Goal: Task Accomplishment & Management: Use online tool/utility

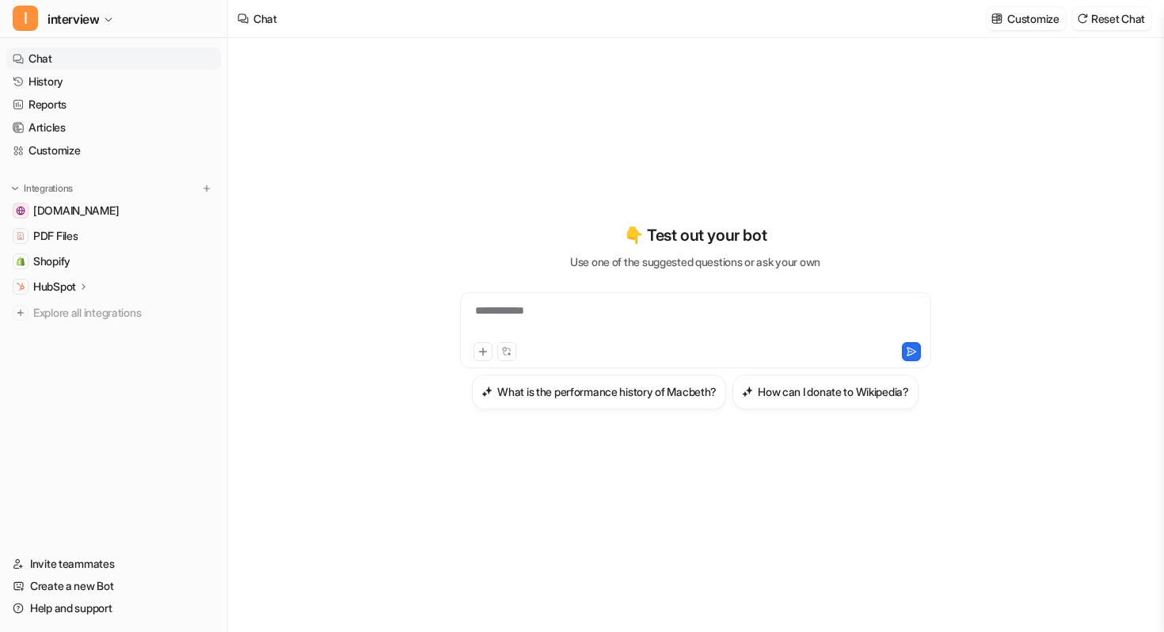
click at [88, 287] on icon at bounding box center [83, 286] width 11 height 12
click at [91, 332] on link "AI Agent" at bounding box center [122, 332] width 198 height 22
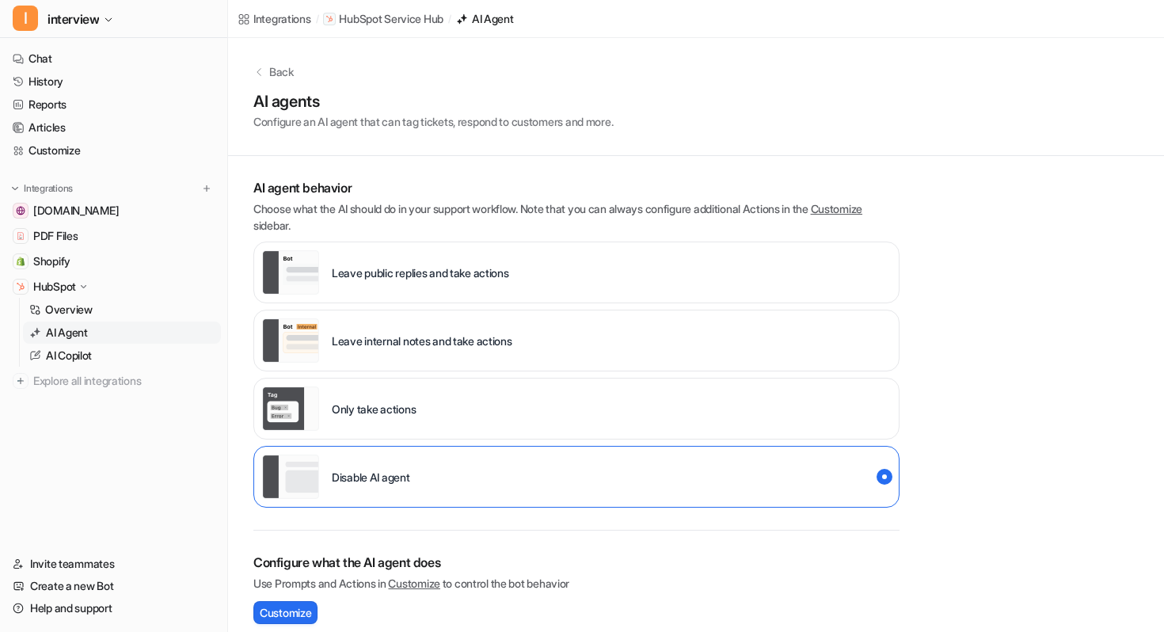
scroll to position [14, 0]
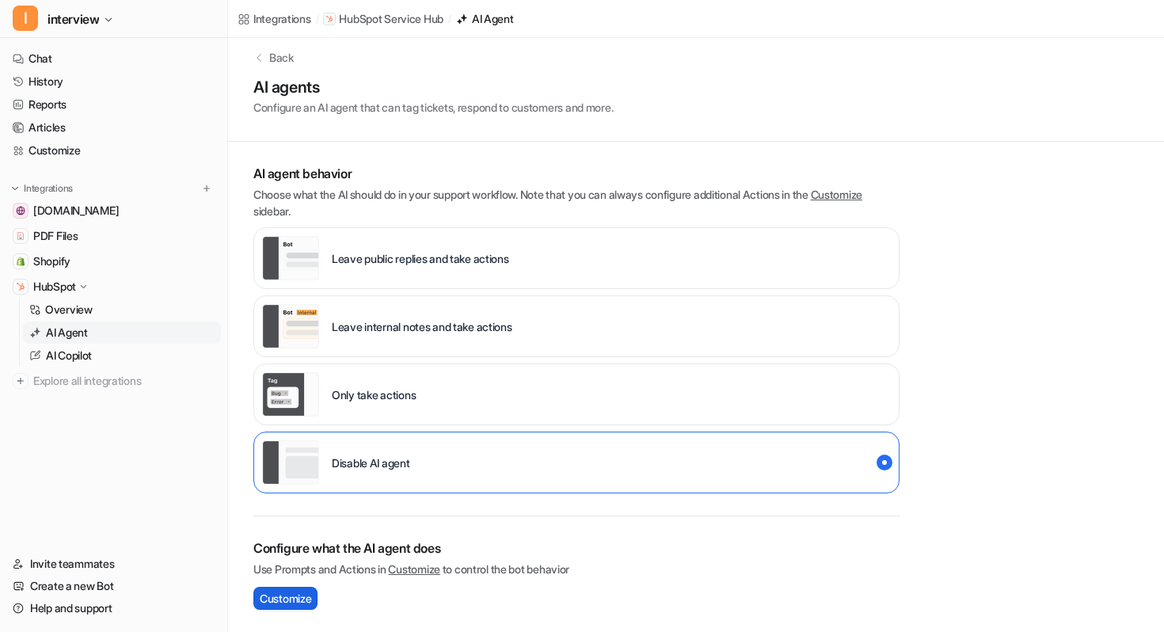
click at [289, 601] on span "Customize" at bounding box center [285, 598] width 51 height 17
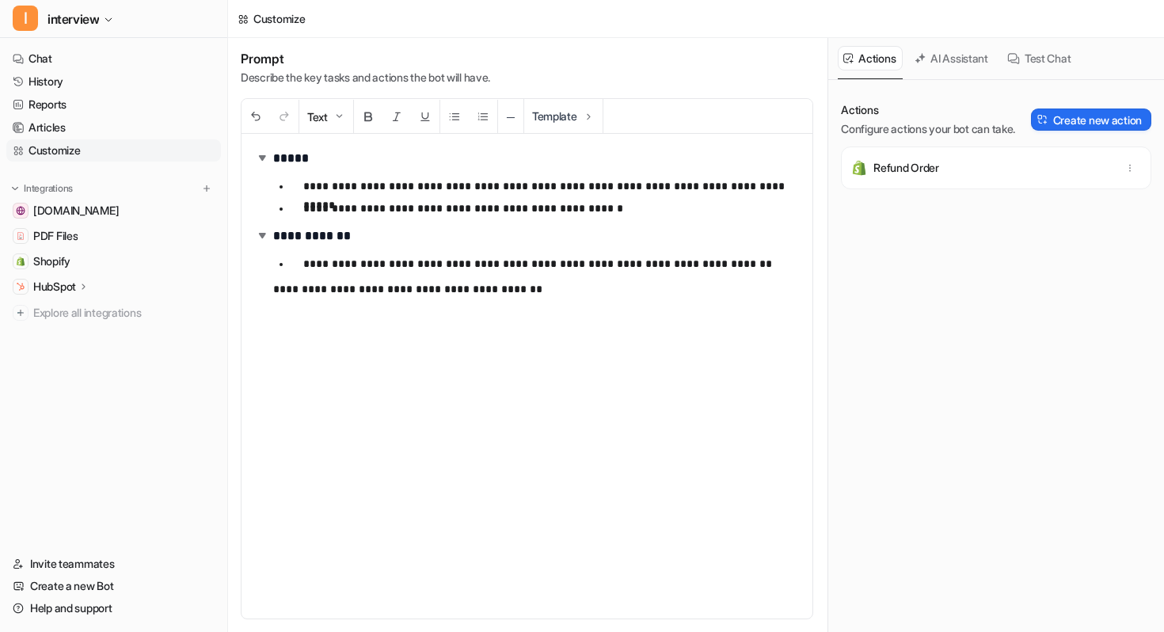
click at [67, 290] on p "HubSpot" at bounding box center [54, 287] width 43 height 16
click at [70, 355] on p "AI Copilot" at bounding box center [69, 355] width 46 height 16
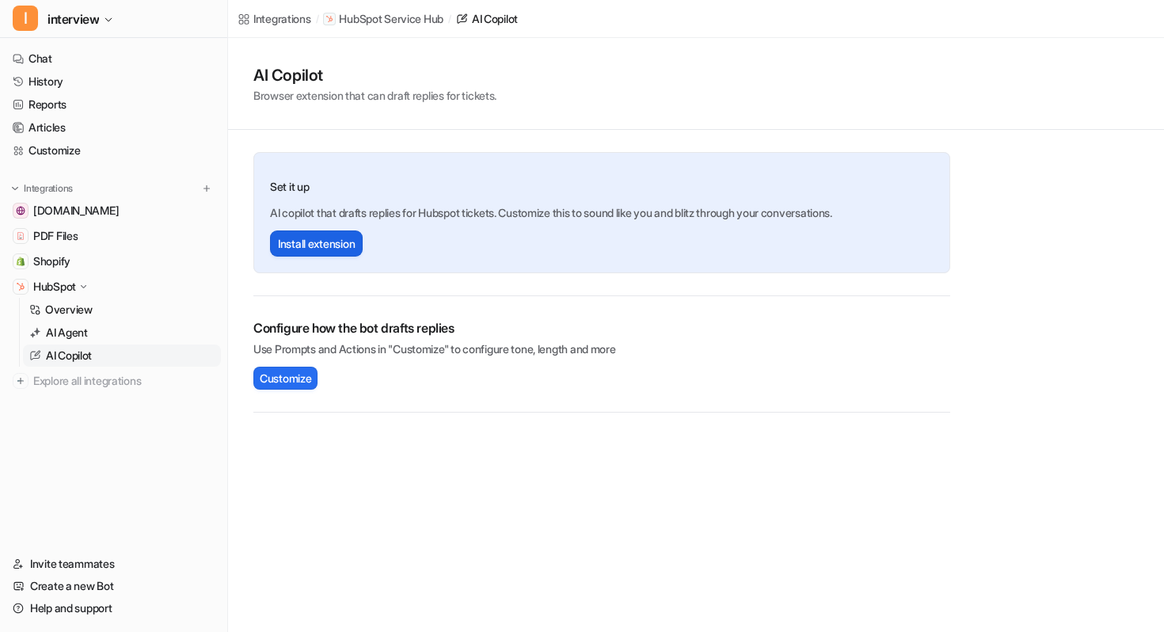
click at [334, 250] on button "Install extension" at bounding box center [316, 243] width 93 height 26
click at [298, 375] on span "Customize" at bounding box center [285, 378] width 51 height 17
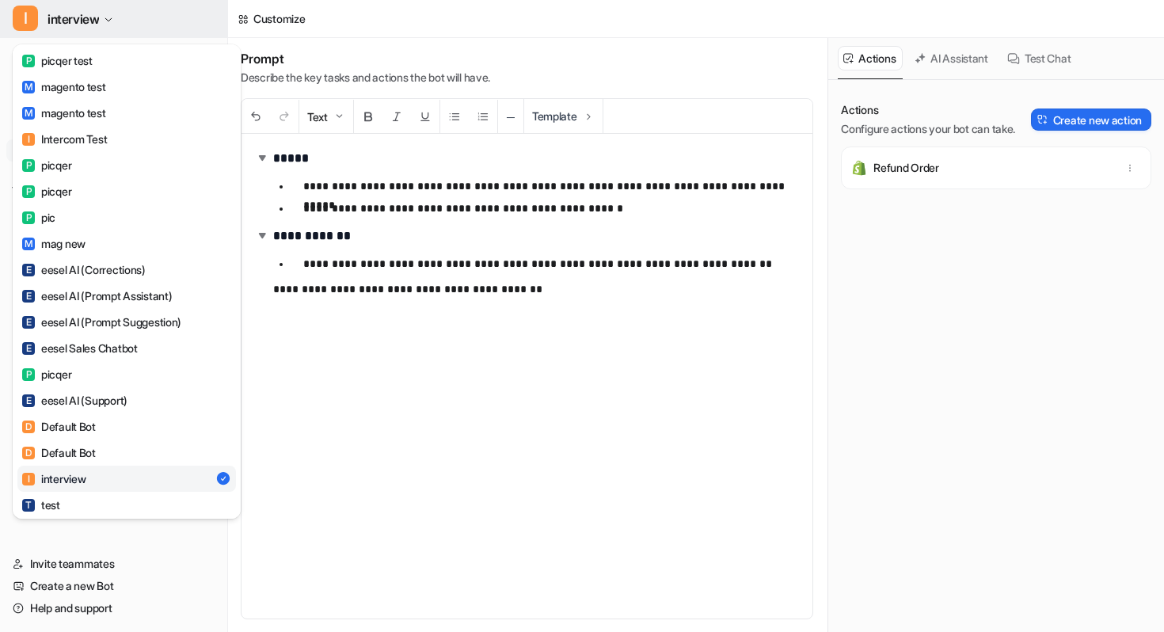
click at [104, 19] on button "I interview" at bounding box center [113, 19] width 227 height 38
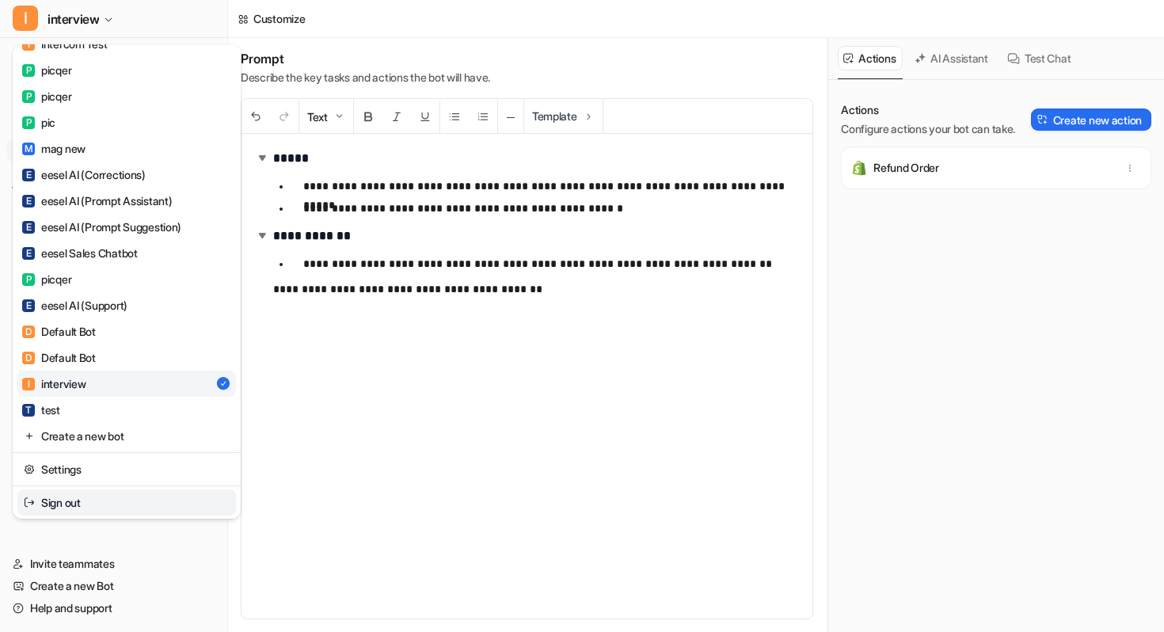
click at [80, 504] on link "Sign out" at bounding box center [126, 502] width 218 height 26
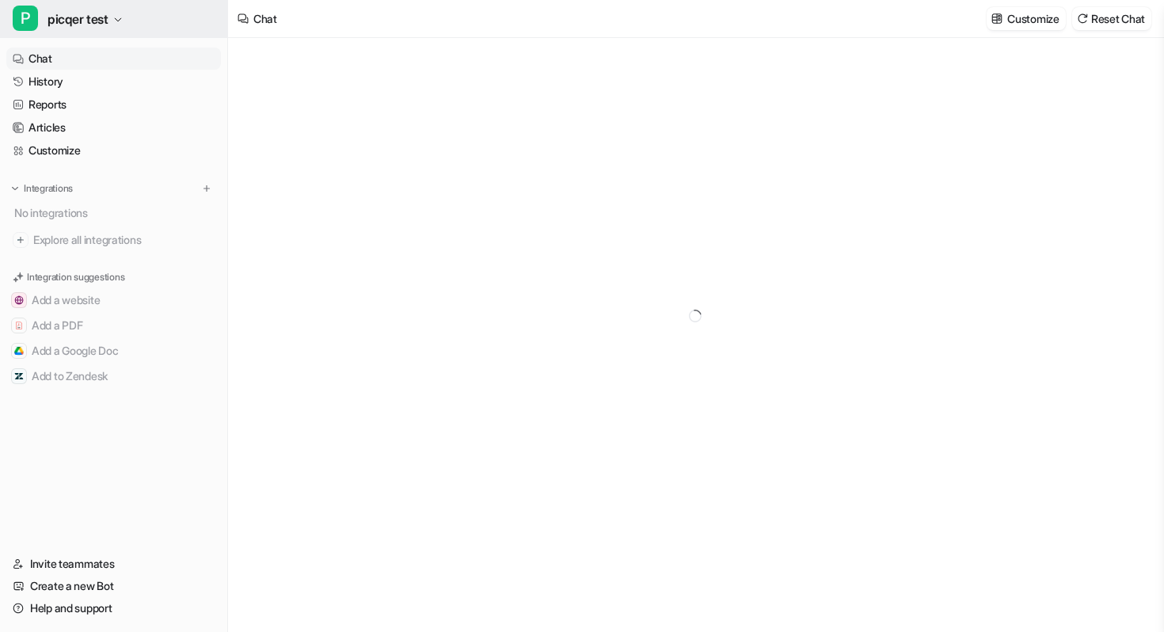
click at [94, 25] on span "picqer test" at bounding box center [77, 19] width 61 height 22
type textarea "**********"
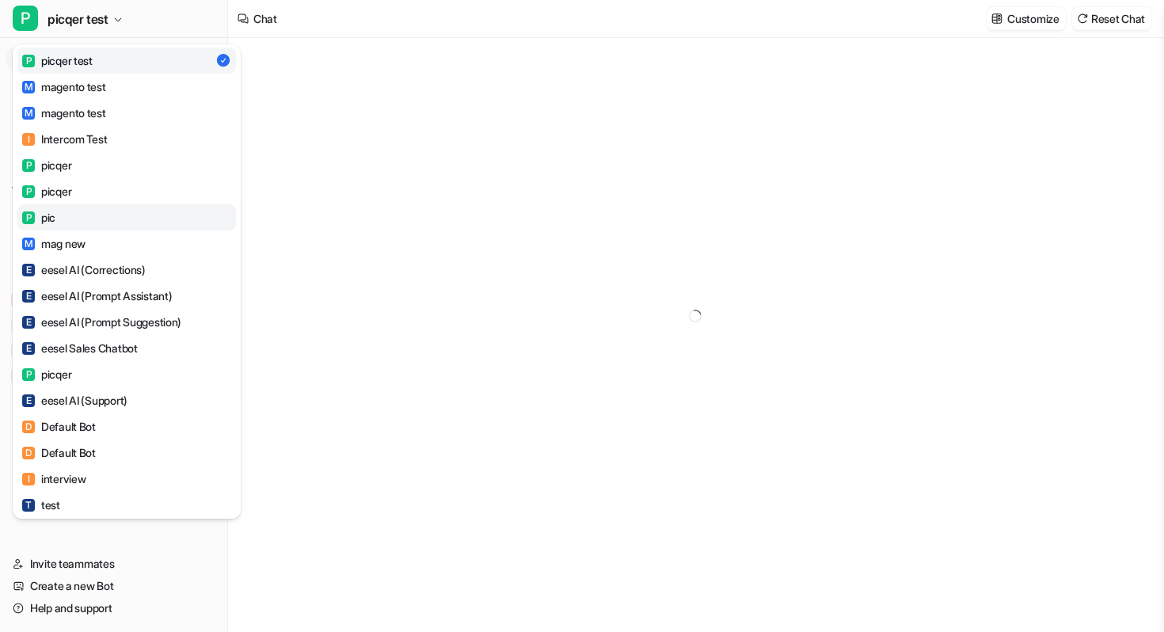
scroll to position [95, 0]
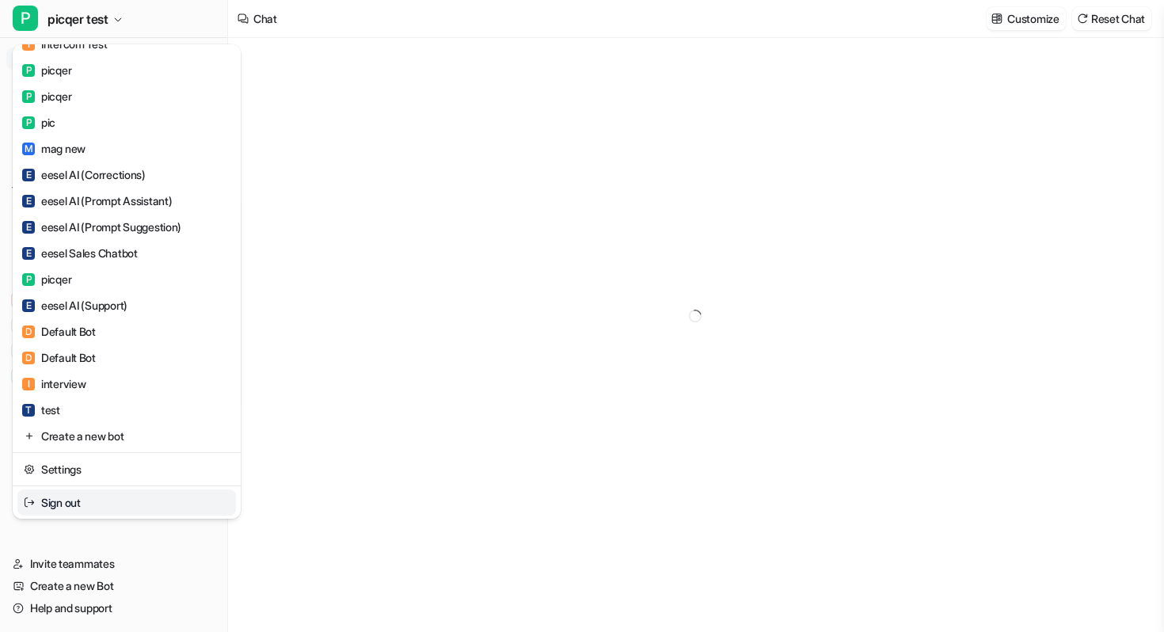
click at [70, 499] on link "Sign out" at bounding box center [126, 502] width 218 height 26
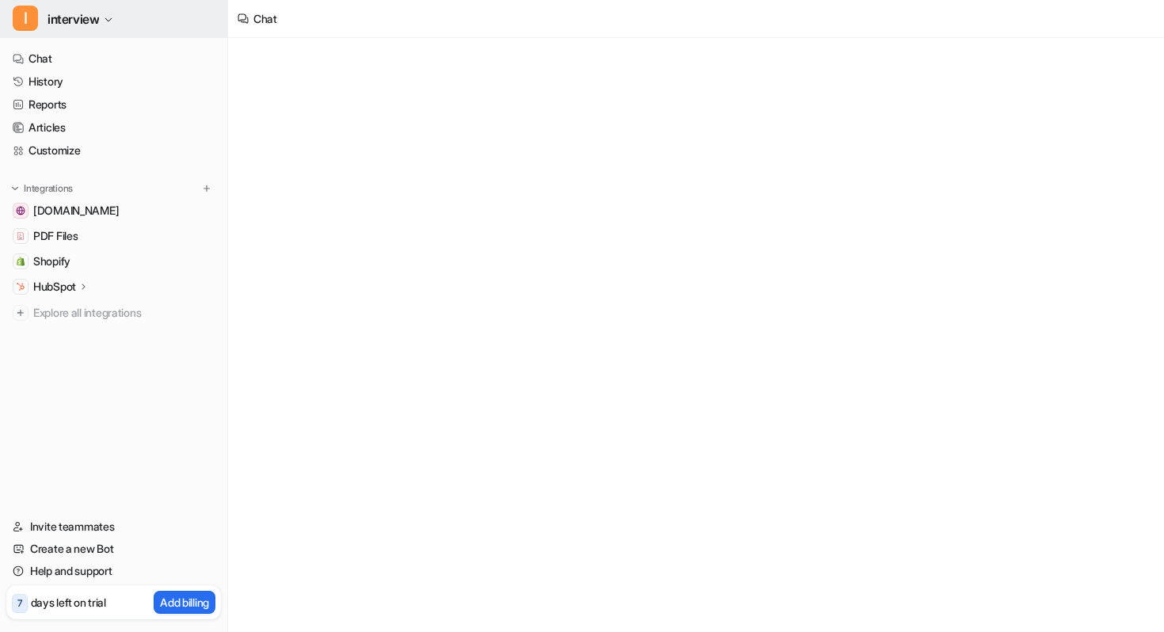
click at [144, 17] on button "I interview" at bounding box center [113, 19] width 227 height 38
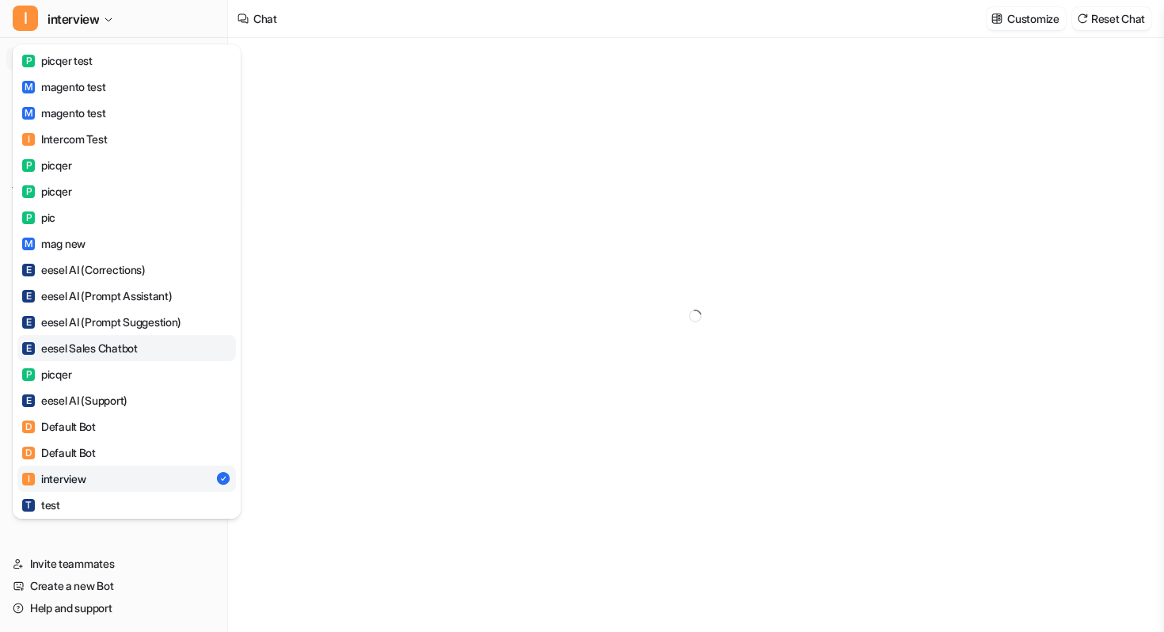
scroll to position [95, 0]
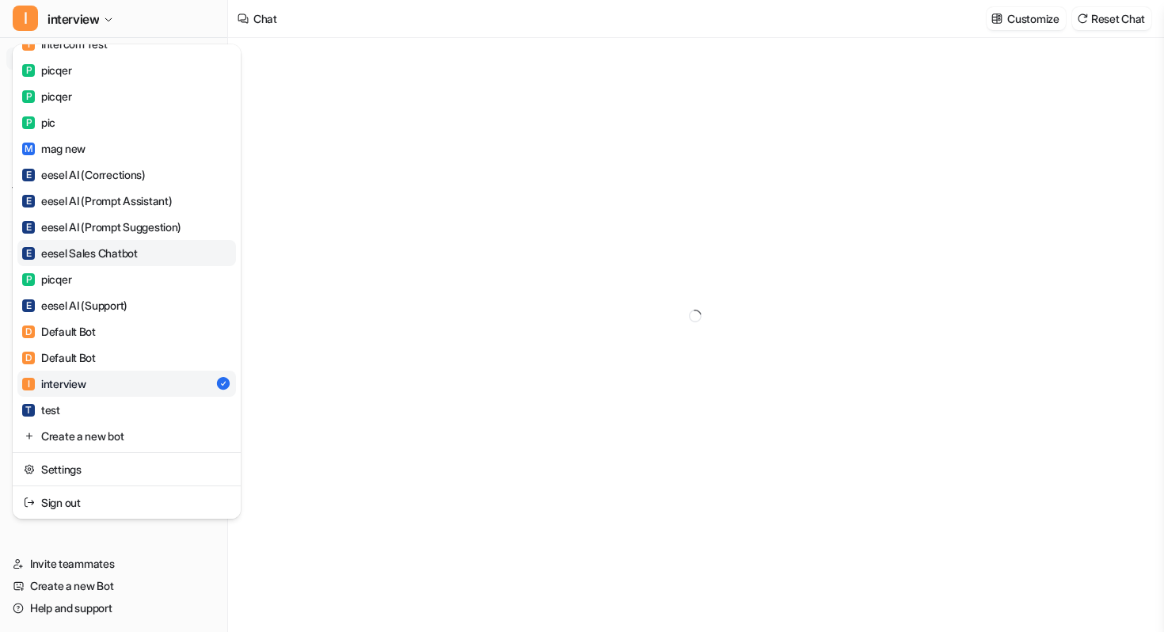
type textarea "**********"
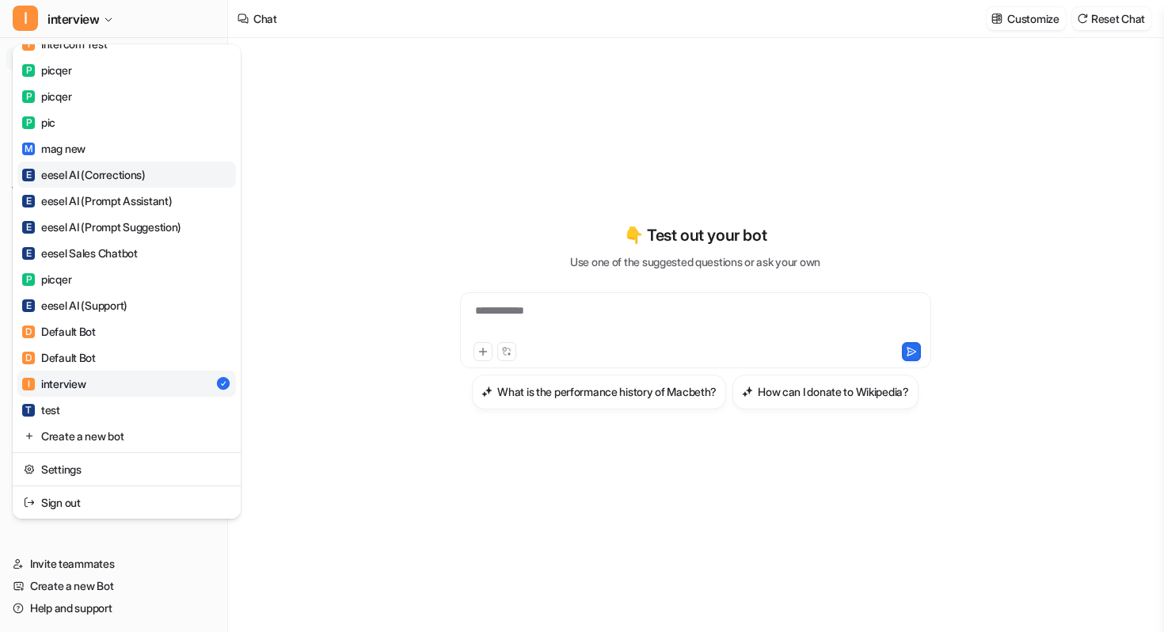
click at [143, 178] on div "E eesel AI (Corrections)" at bounding box center [83, 174] width 123 height 17
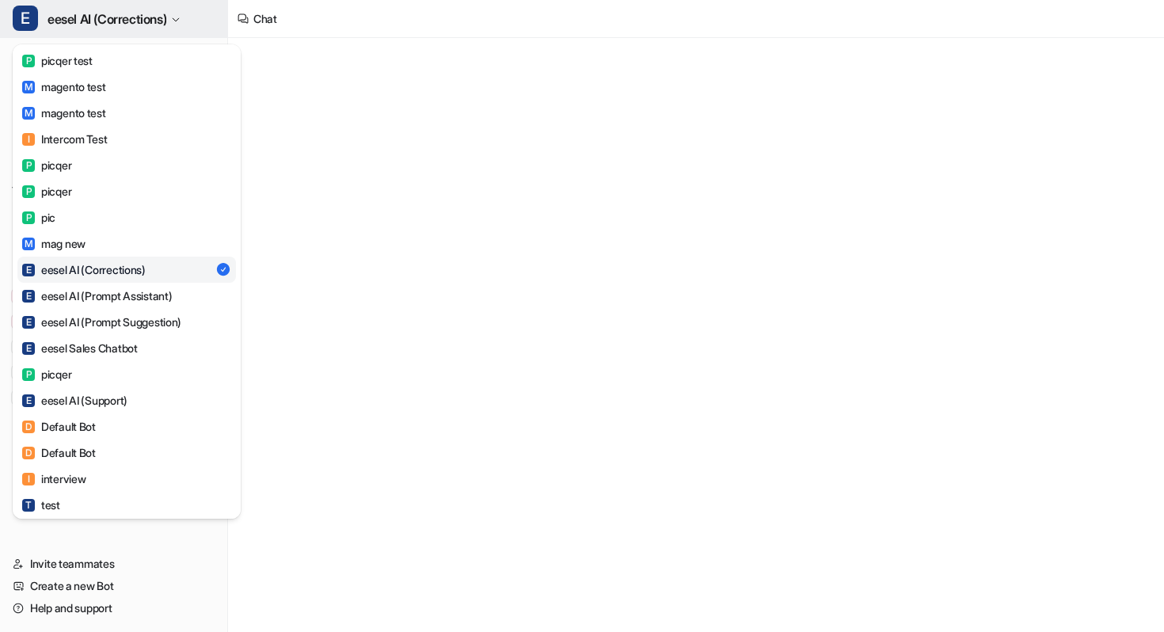
click at [95, 21] on span "eesel AI (Corrections)" at bounding box center [106, 19] width 119 height 22
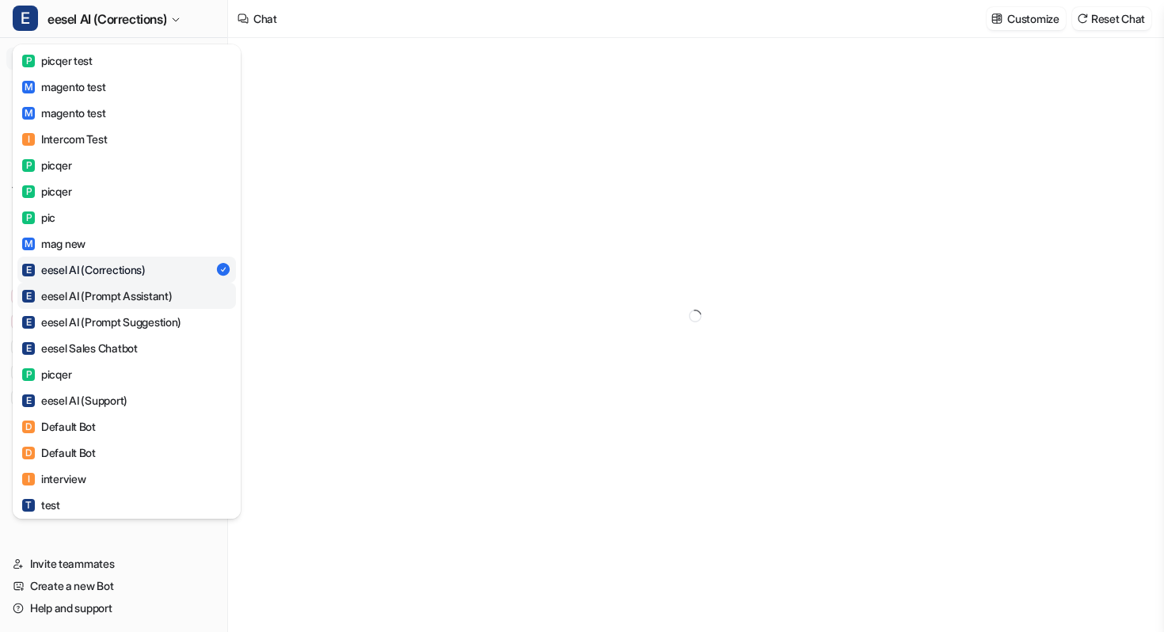
type textarea "**********"
click at [94, 286] on link "E eesel AI (Prompt Assistant)" at bounding box center [126, 296] width 218 height 26
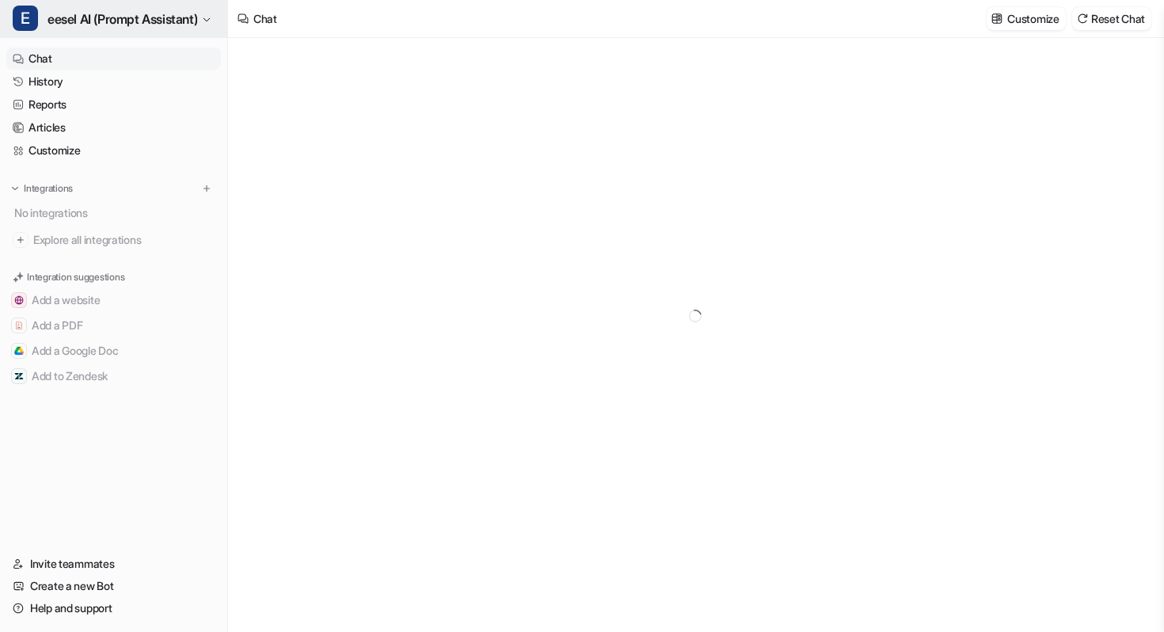
type textarea "**********"
click at [131, 28] on span "eesel AI (Prompt Assistant)" at bounding box center [122, 19] width 150 height 22
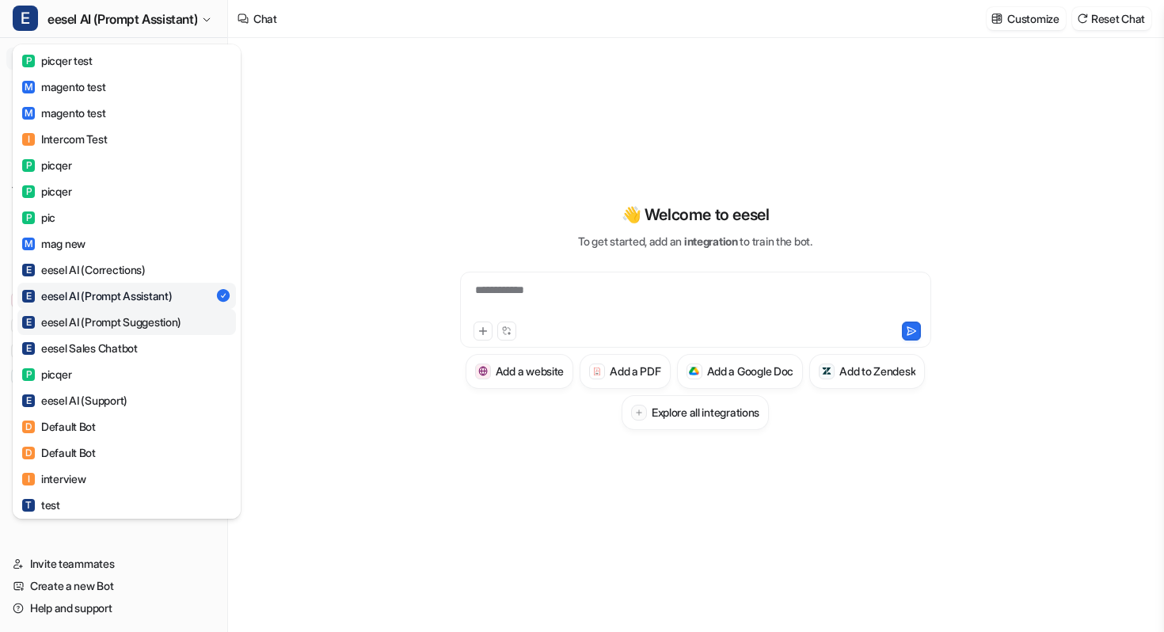
click at [119, 328] on div "E eesel AI (Prompt Suggestion)" at bounding box center [101, 321] width 159 height 17
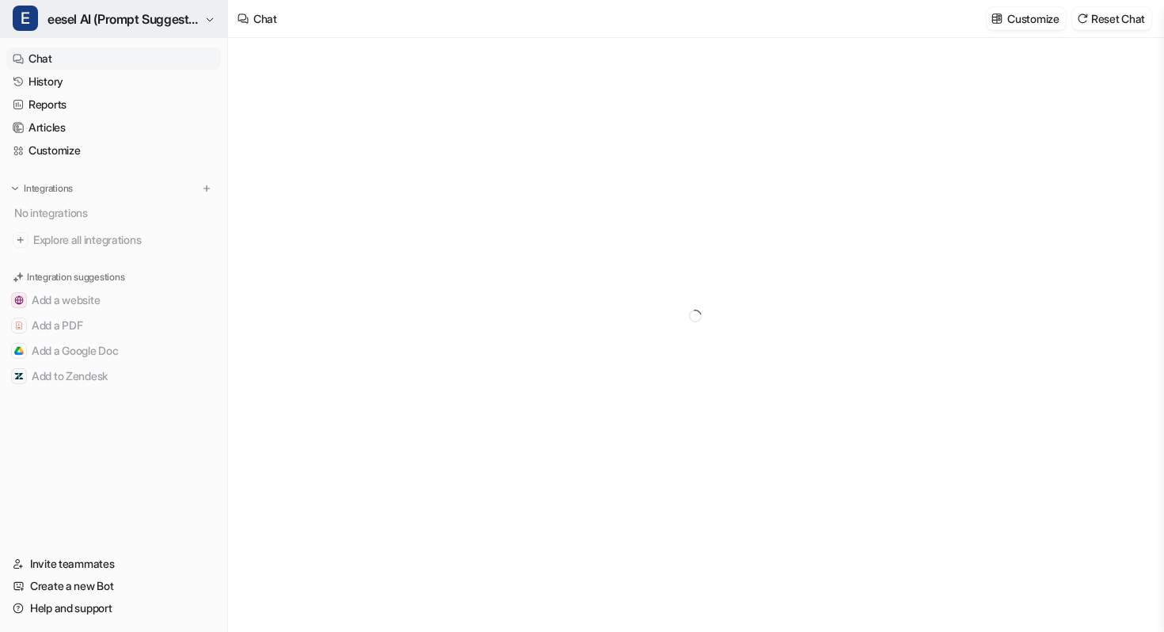
type textarea "**********"
click at [126, 25] on span "eesel AI (Prompt Suggestion)" at bounding box center [123, 19] width 153 height 22
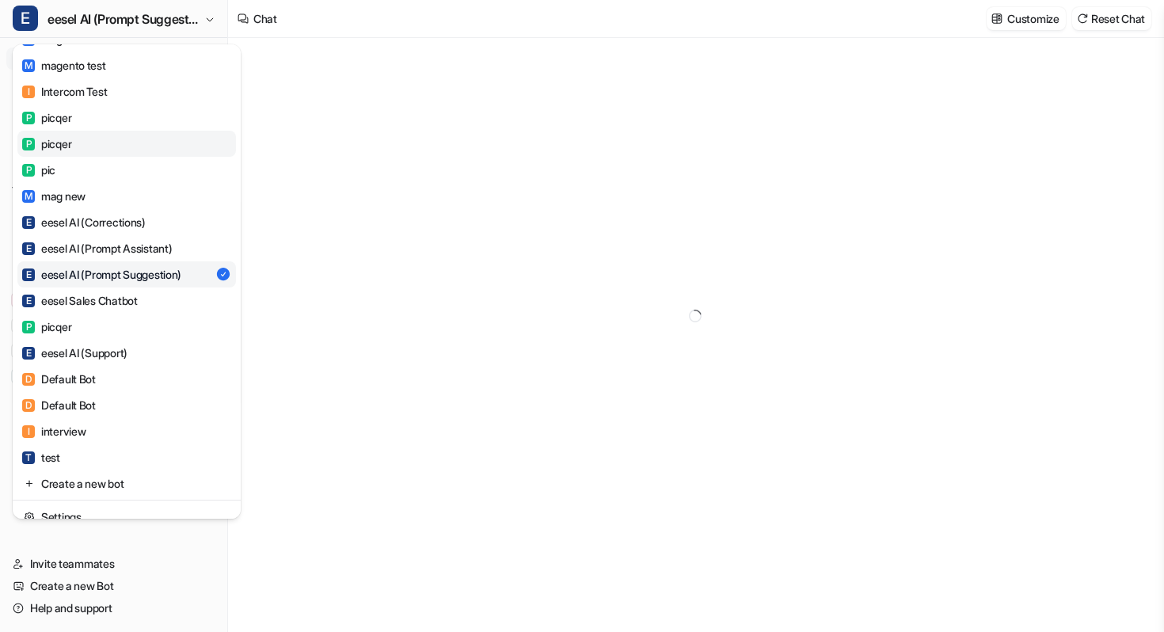
scroll to position [48, 0]
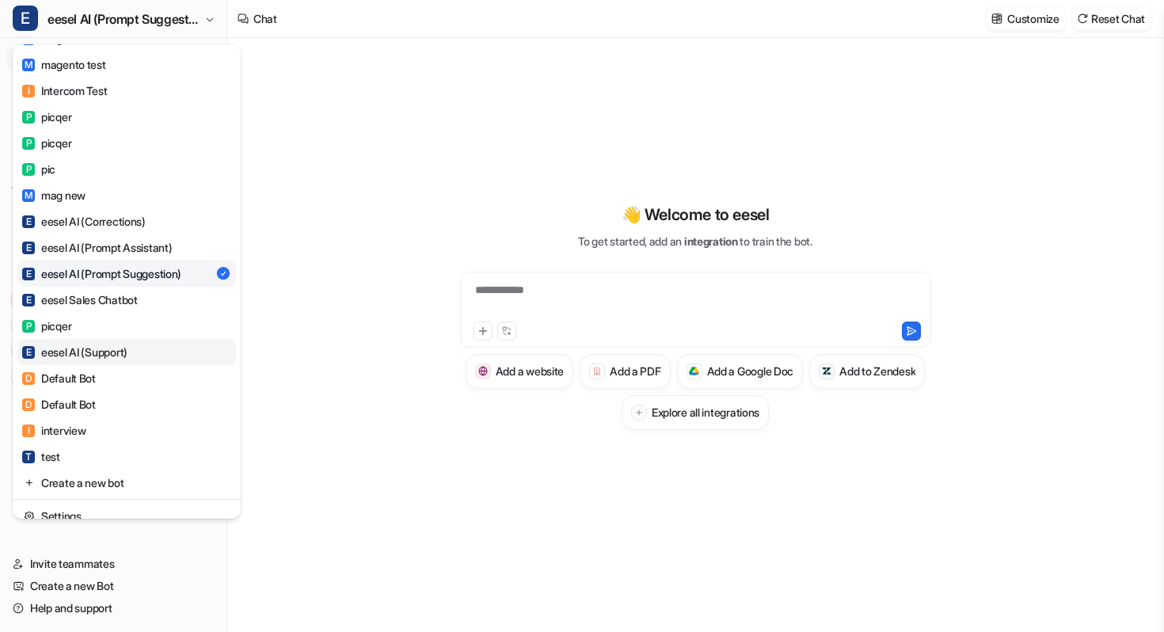
click at [95, 360] on link "E eesel AI (Support)" at bounding box center [126, 352] width 218 height 26
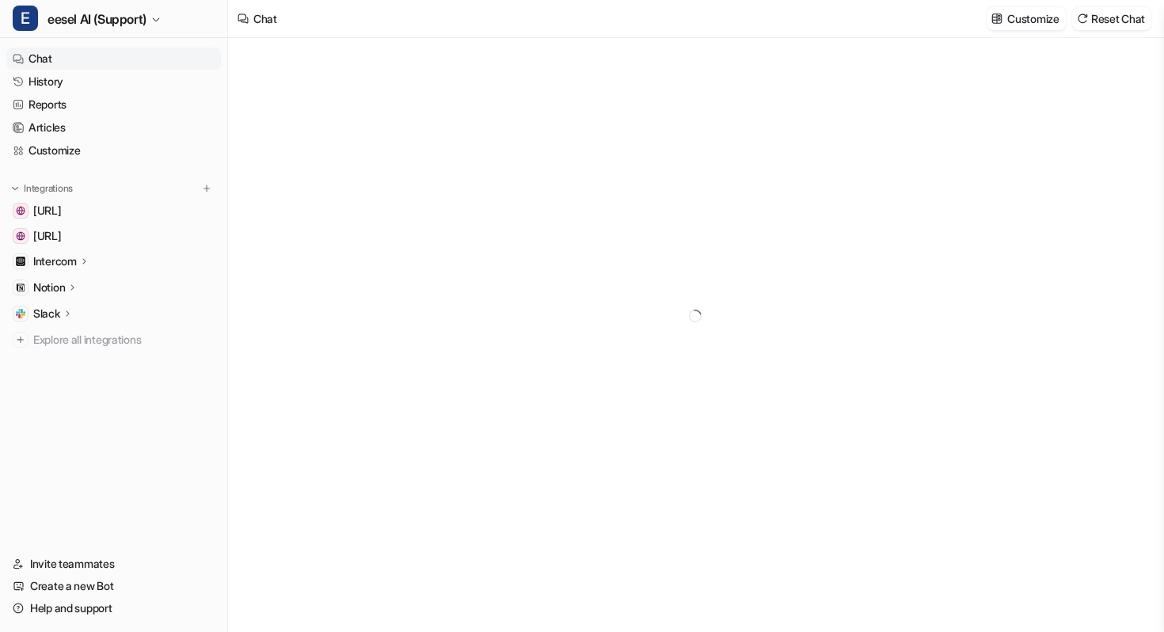
type textarea "**********"
click at [87, 260] on icon at bounding box center [83, 261] width 11 height 12
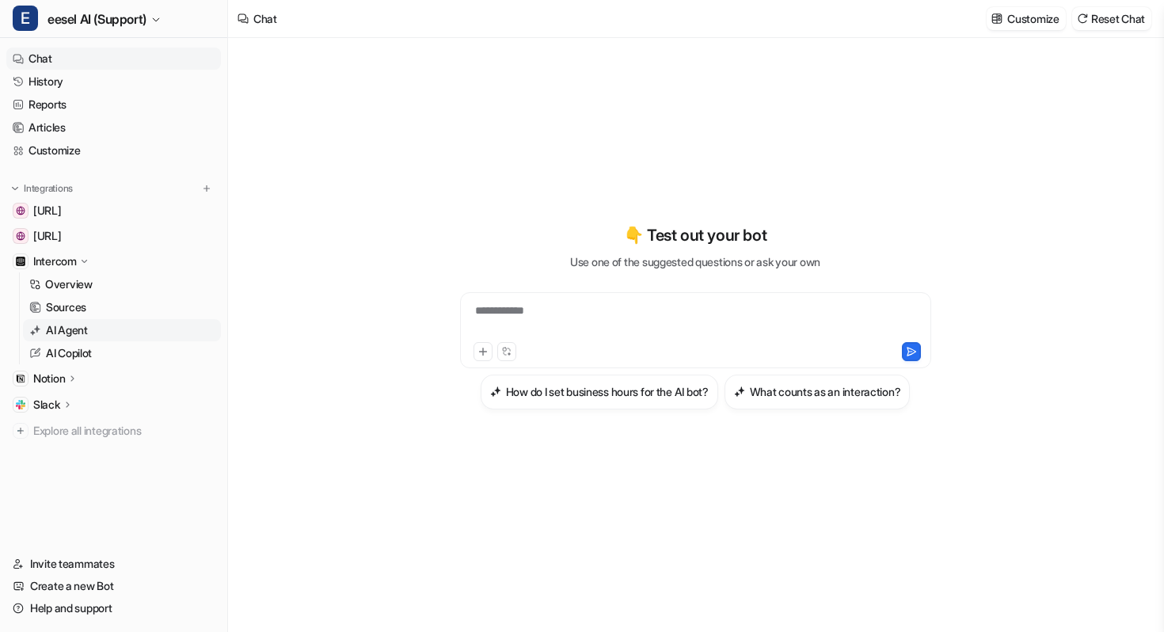
click at [88, 328] on p "AI Agent" at bounding box center [67, 330] width 42 height 16
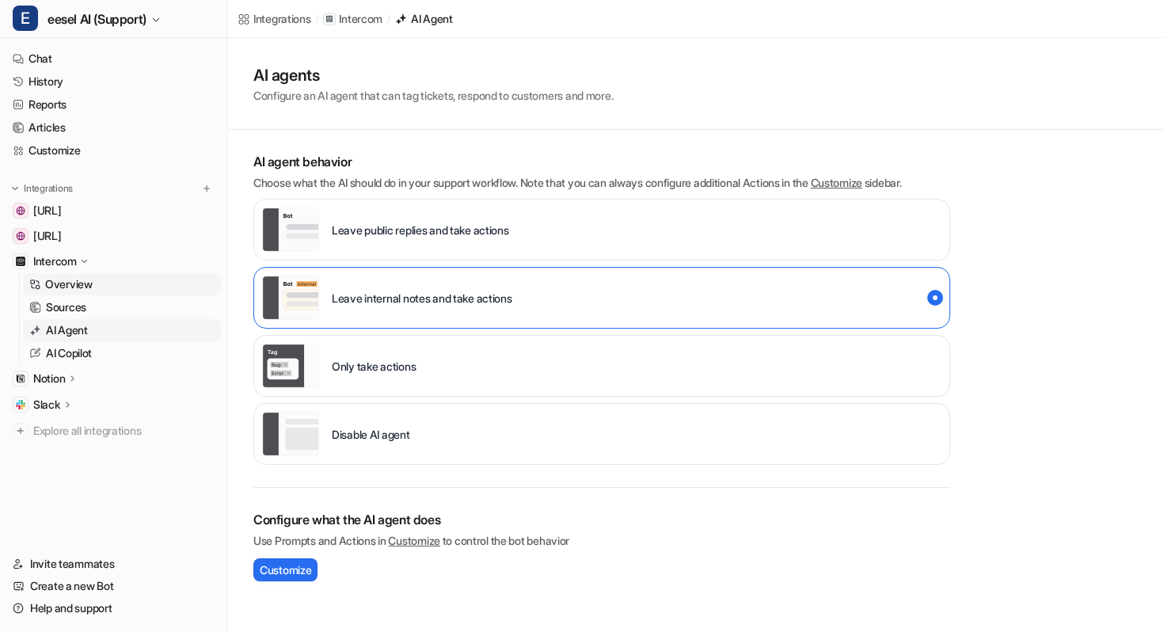
click at [85, 291] on p "Overview" at bounding box center [68, 284] width 47 height 16
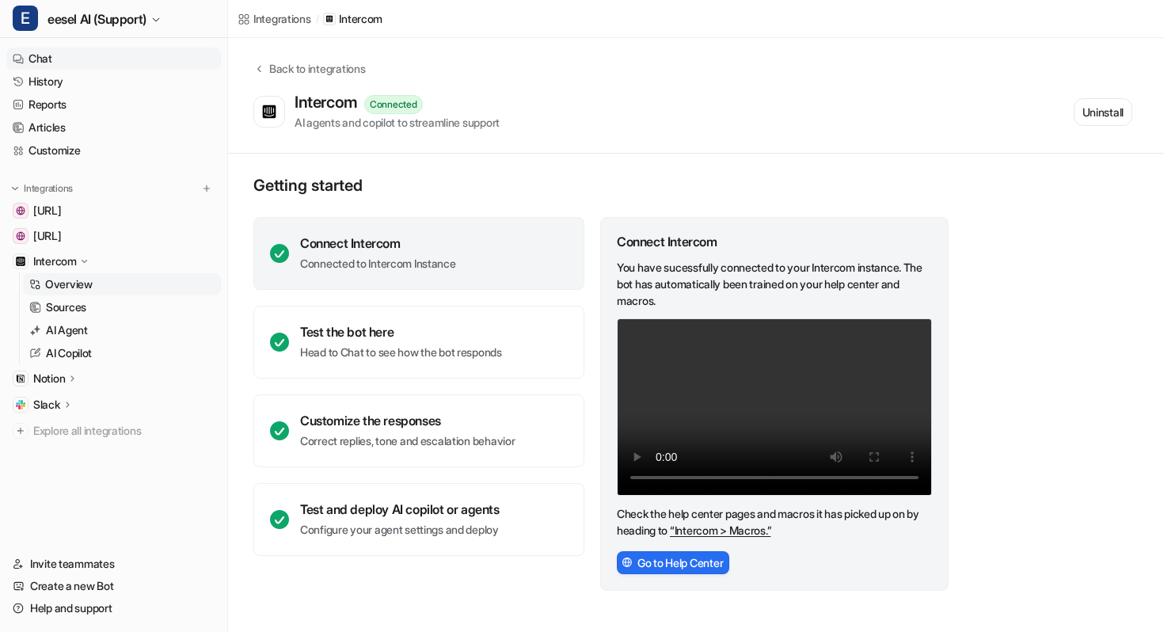
click at [70, 68] on link "Chat" at bounding box center [113, 58] width 215 height 22
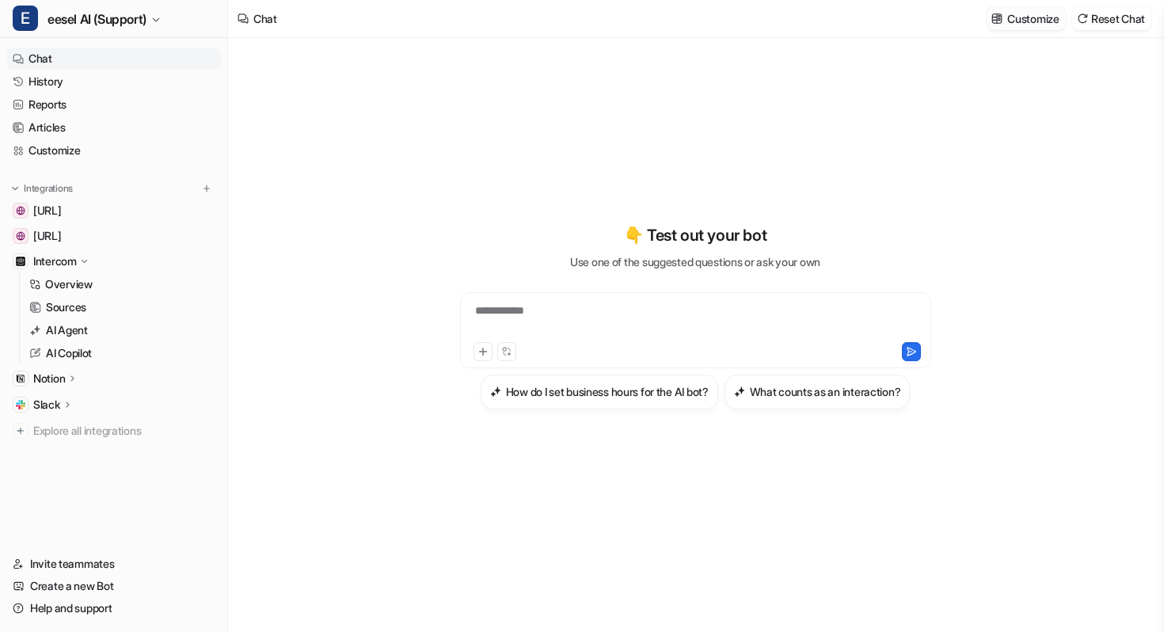
click at [1036, 18] on p "Customize" at bounding box center [1032, 18] width 51 height 17
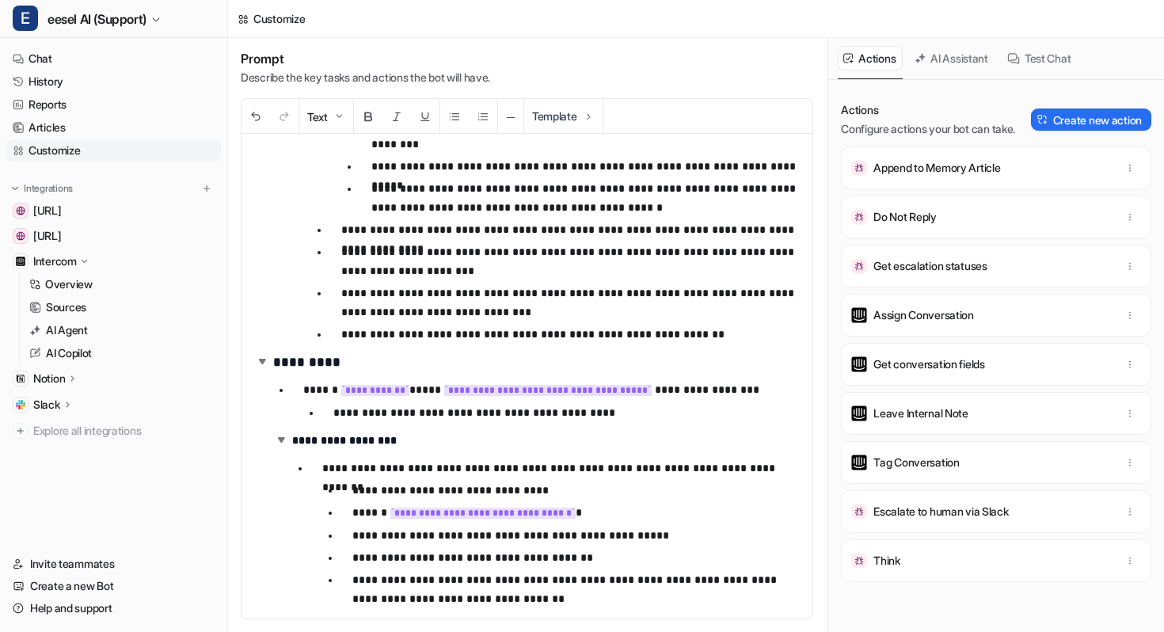
scroll to position [3860, 0]
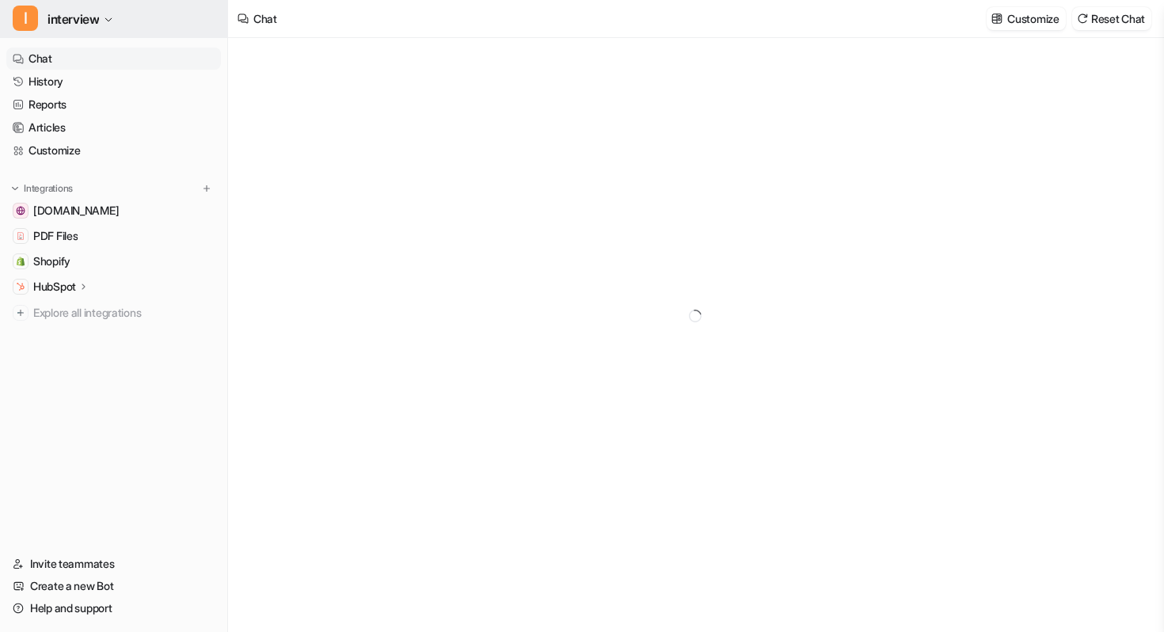
click at [82, 18] on span "interview" at bounding box center [72, 19] width 51 height 22
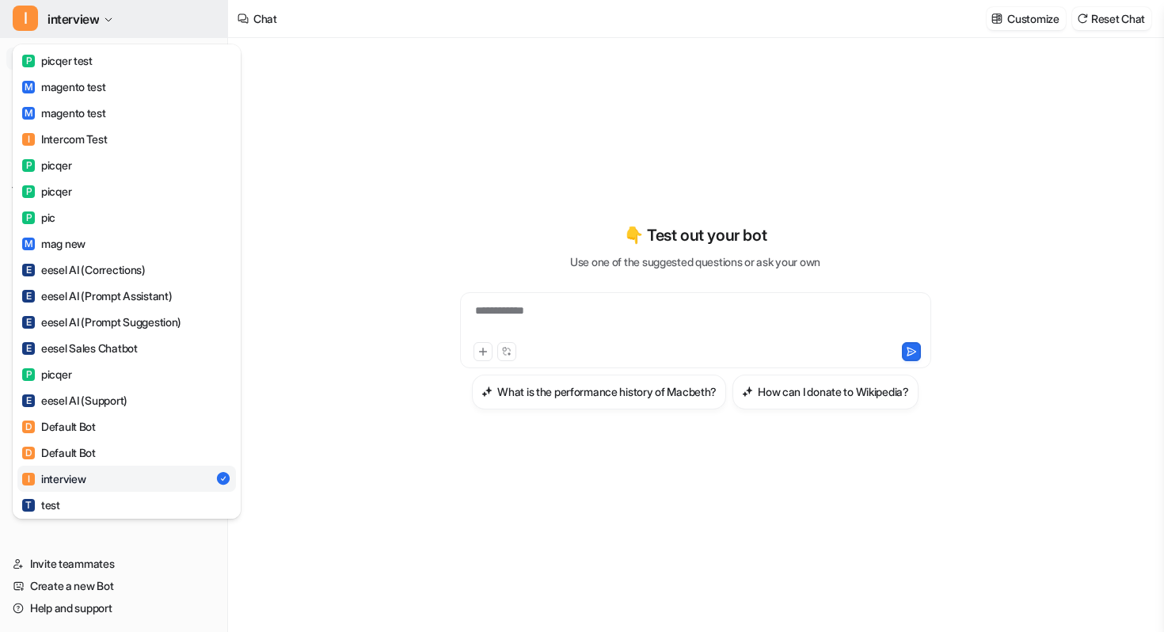
click at [82, 18] on span "interview" at bounding box center [72, 19] width 51 height 22
type textarea "**********"
click at [82, 18] on span "interview" at bounding box center [72, 19] width 51 height 22
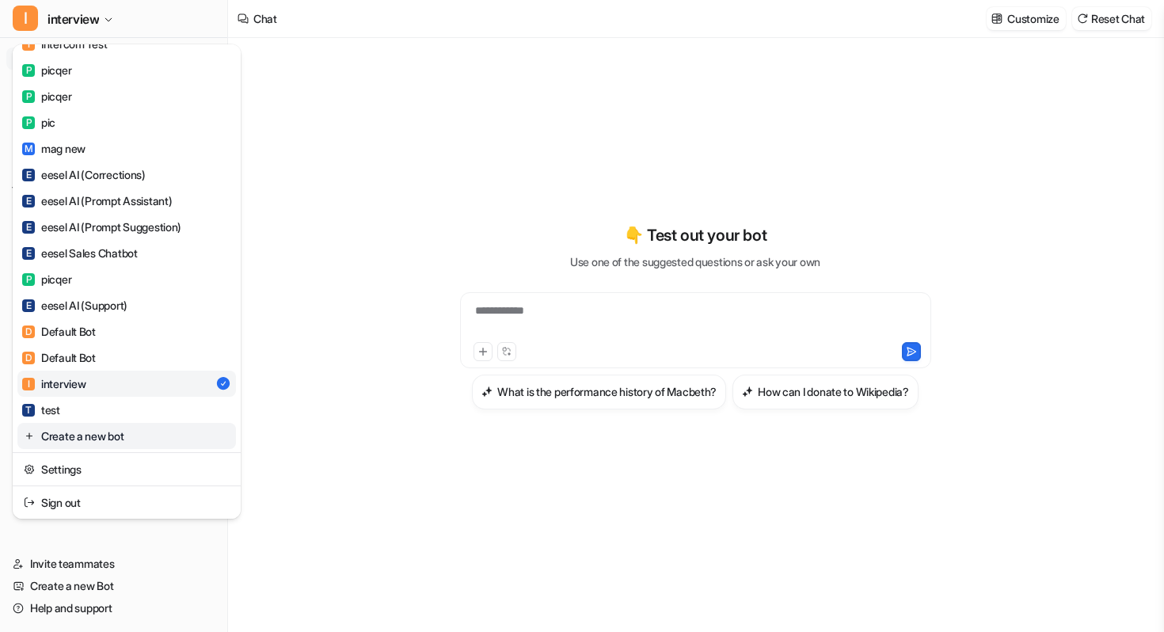
click at [98, 427] on link "Create a new bot" at bounding box center [126, 436] width 218 height 26
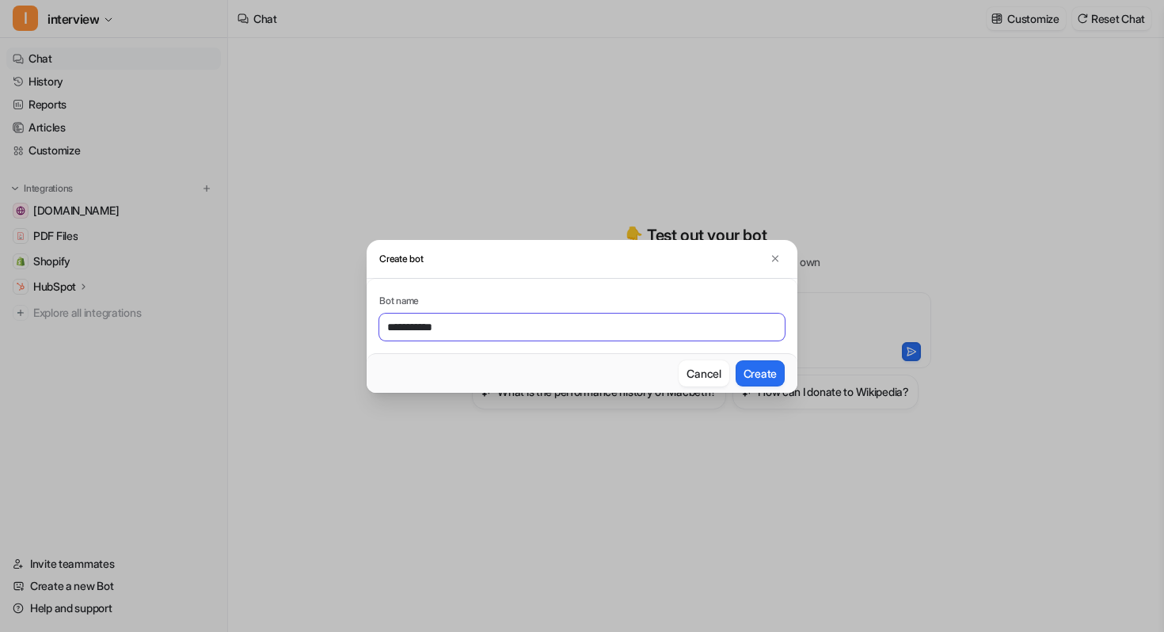
type input "**********"
click at [735, 360] on button "Create" at bounding box center [759, 373] width 49 height 26
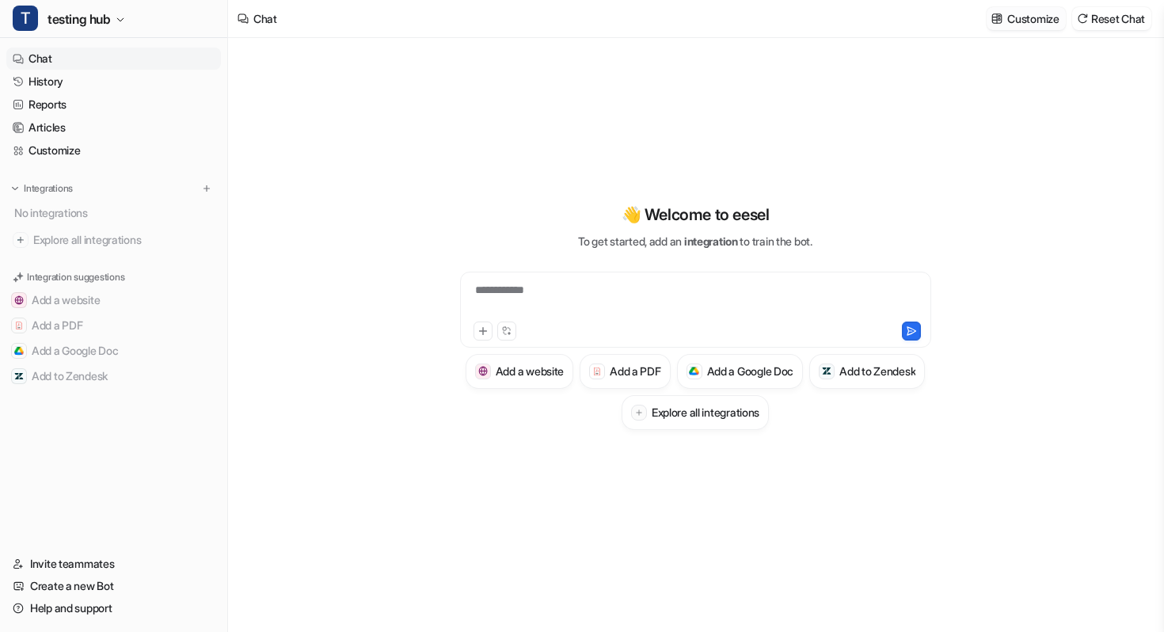
click at [1024, 22] on p "Customize" at bounding box center [1032, 18] width 51 height 17
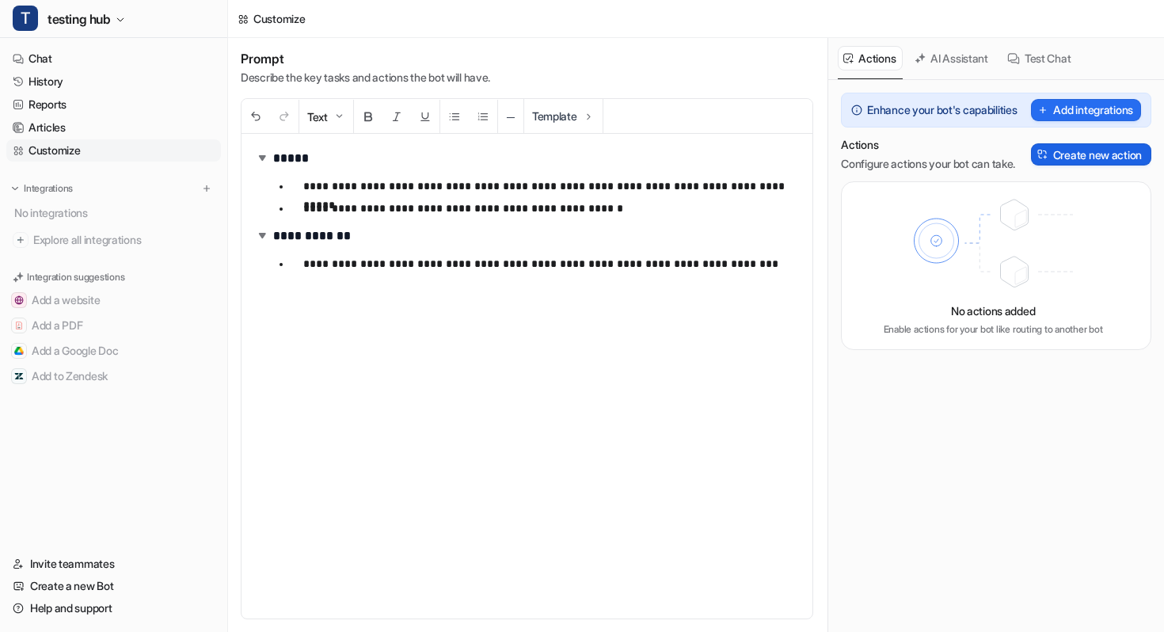
click at [1057, 160] on button "Create new action" at bounding box center [1091, 154] width 120 height 22
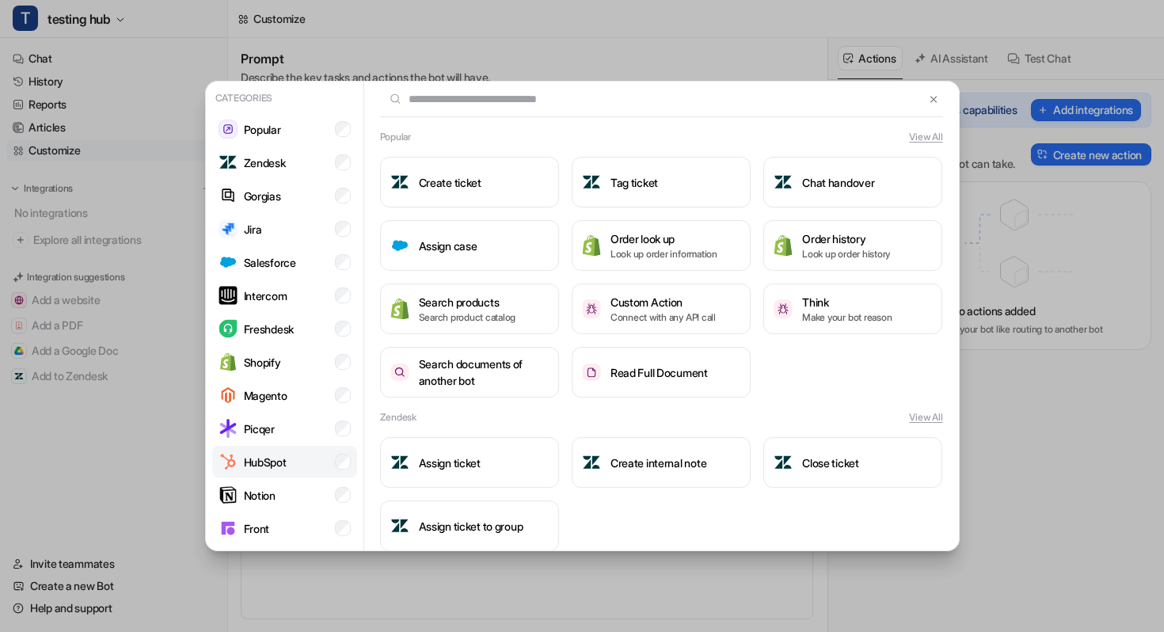
click at [301, 457] on li "HubSpot" at bounding box center [284, 462] width 145 height 32
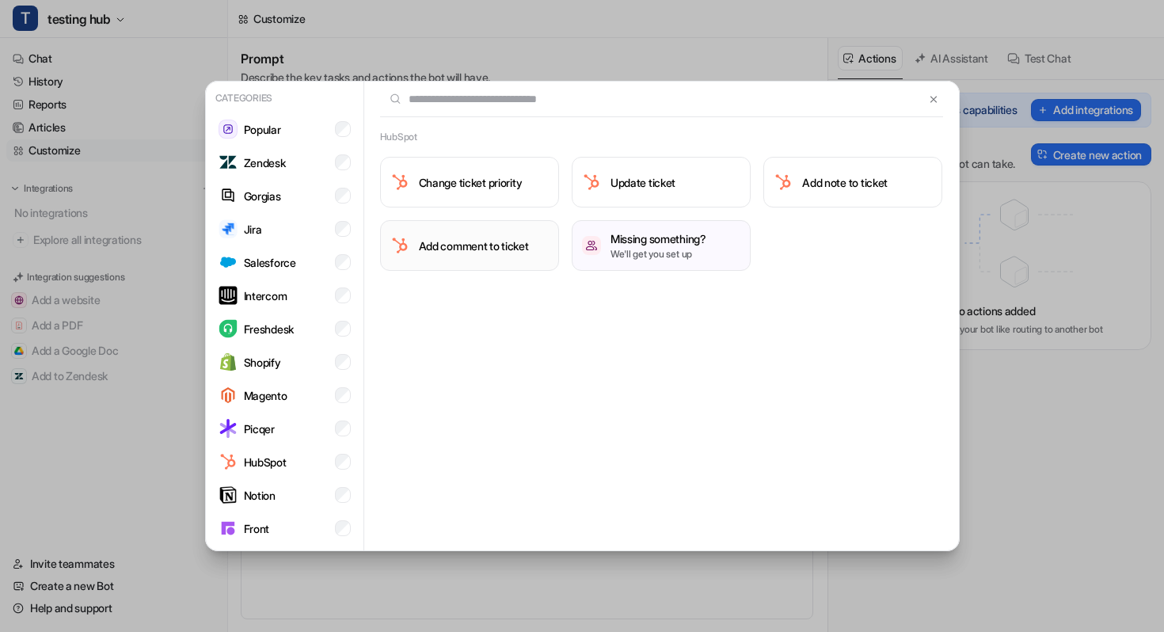
click at [516, 244] on h3 "Add comment to ticket" at bounding box center [474, 245] width 110 height 17
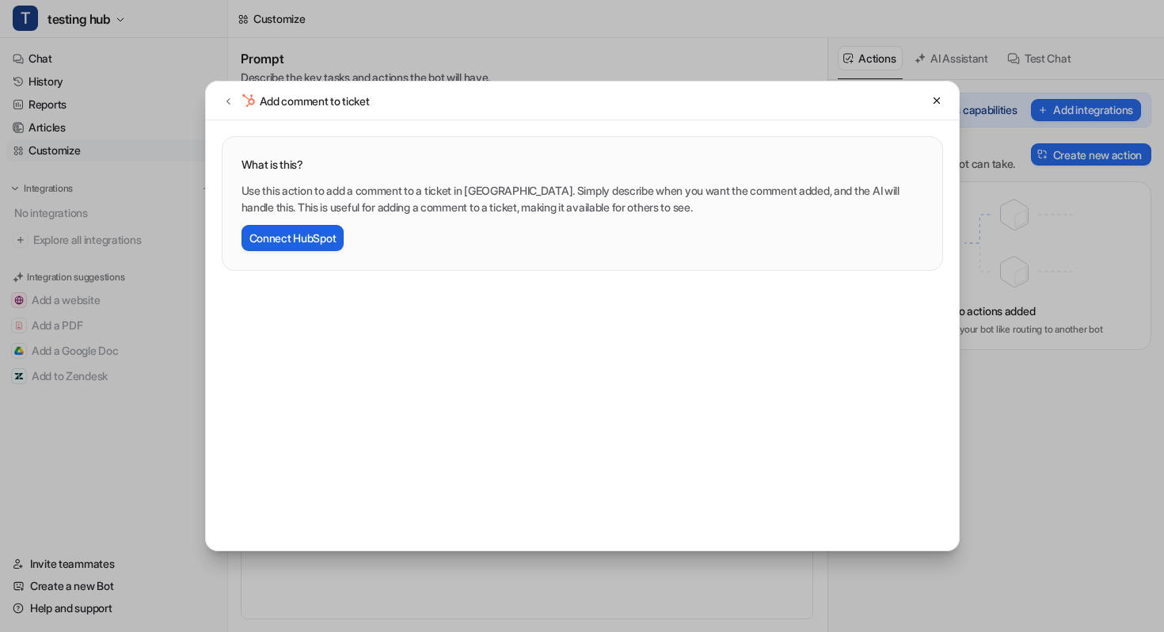
click at [322, 236] on button "Connect HubSpot" at bounding box center [292, 238] width 103 height 26
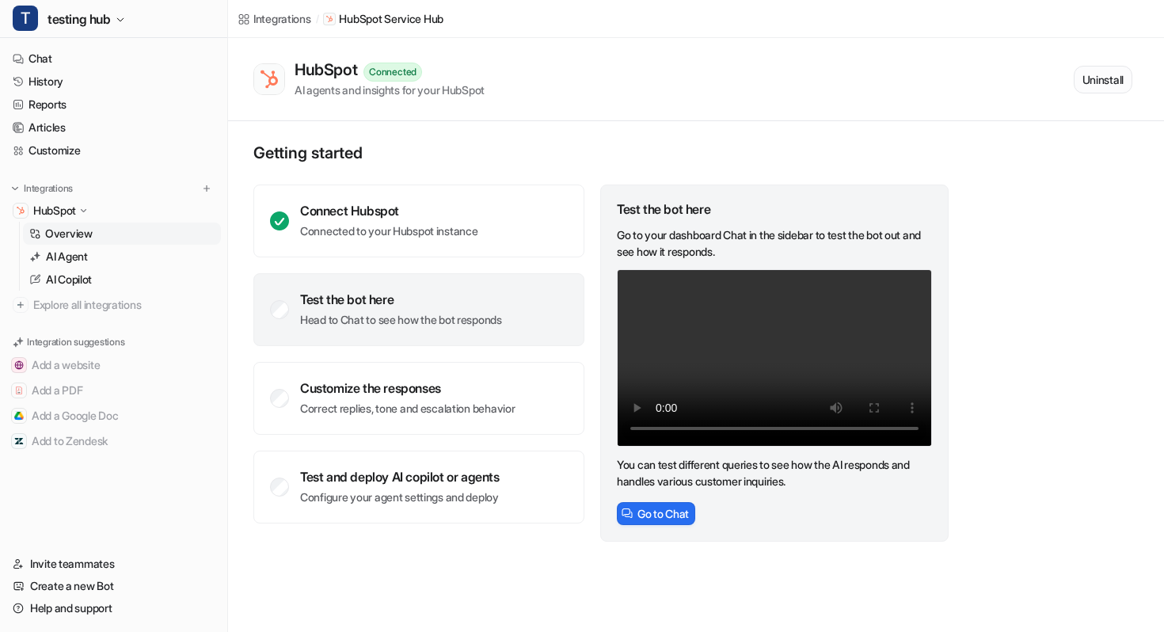
click at [1105, 75] on button "Uninstall" at bounding box center [1102, 80] width 59 height 28
